Goal: Navigation & Orientation: Find specific page/section

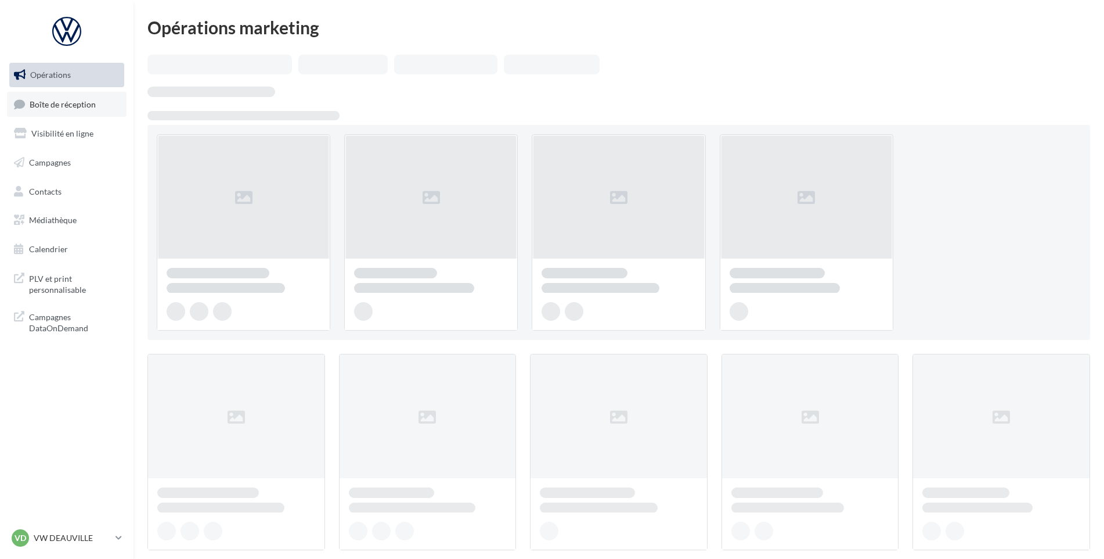
click at [49, 99] on span "Boîte de réception" at bounding box center [63, 104] width 66 height 10
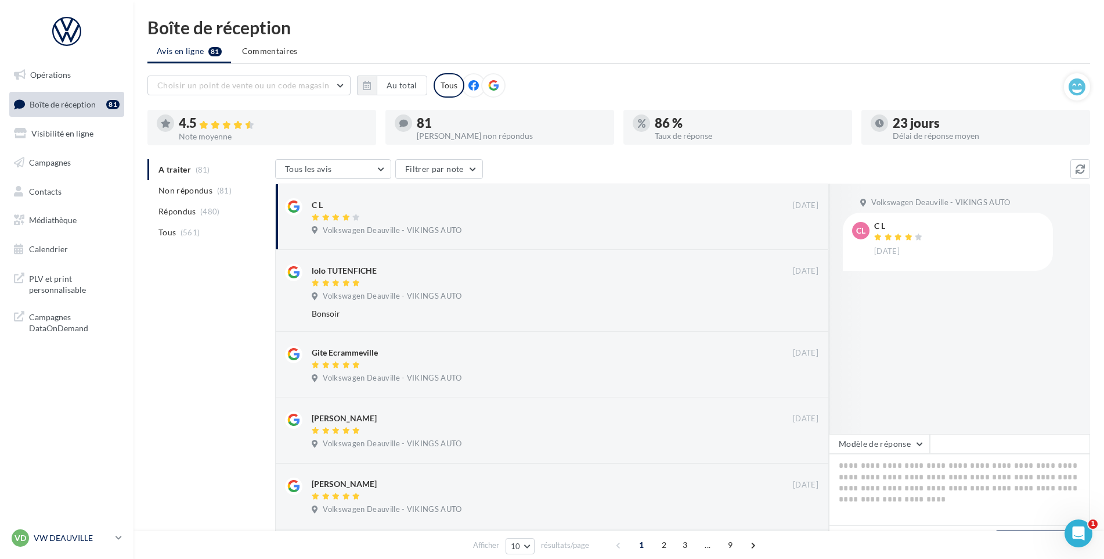
click at [63, 537] on p "VW DEAUVILLE" at bounding box center [72, 538] width 77 height 12
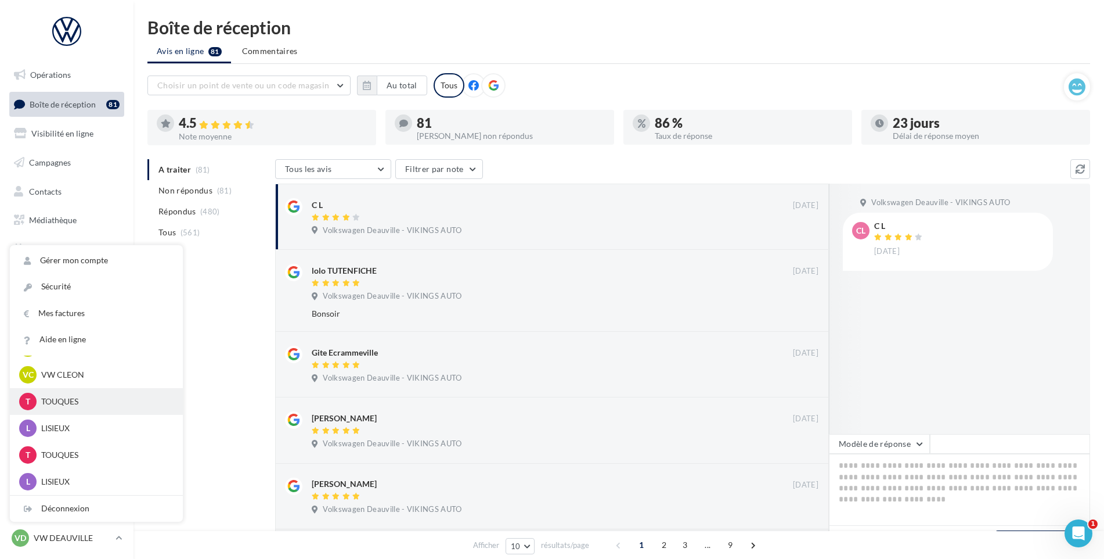
scroll to position [258, 0]
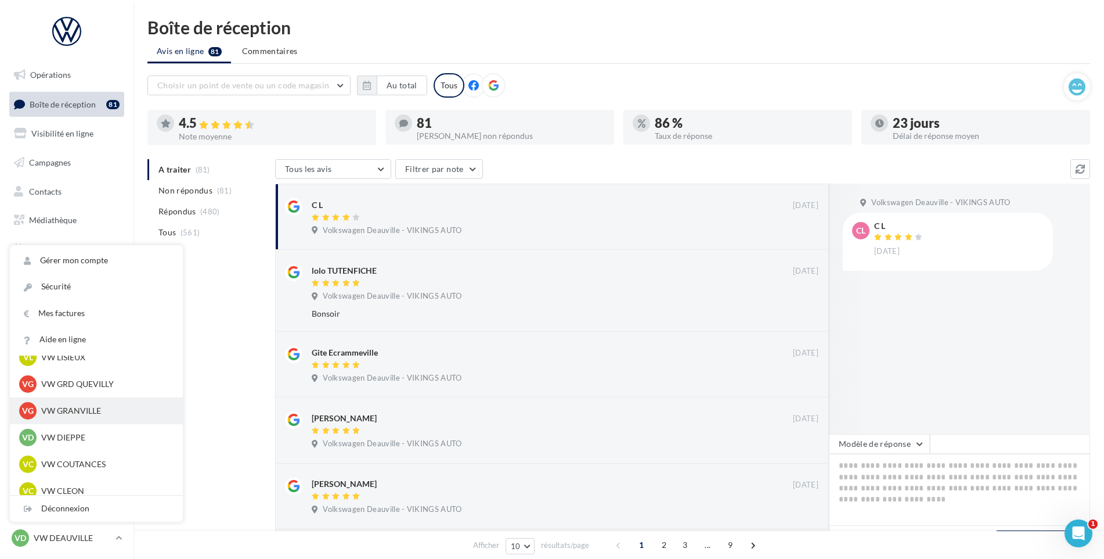
click at [91, 413] on p "VW GRANVILLE" at bounding box center [105, 411] width 128 height 12
